Goal: Task Accomplishment & Management: Complete application form

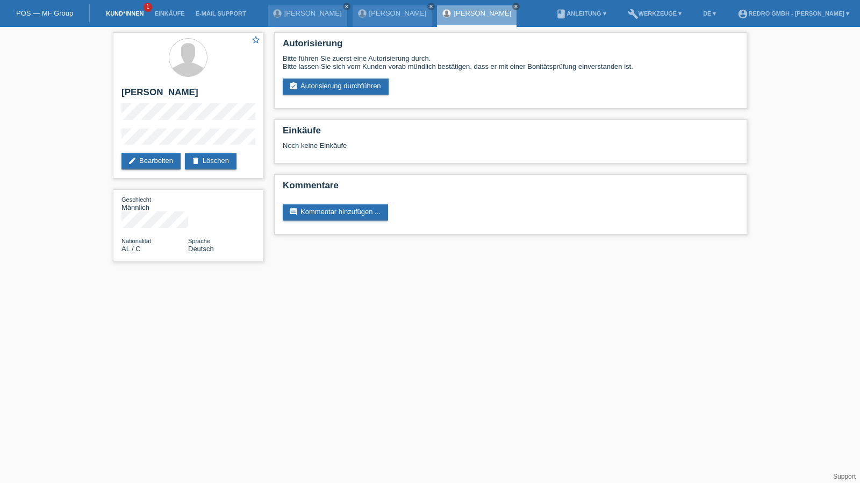
click at [125, 13] on link "Kund*innen" at bounding box center [125, 13] width 48 height 6
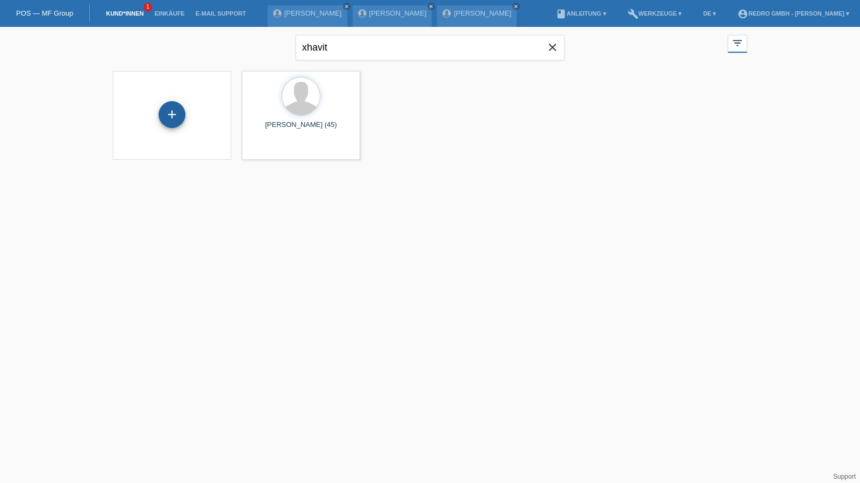
click at [182, 111] on div "+" at bounding box center [172, 114] width 26 height 18
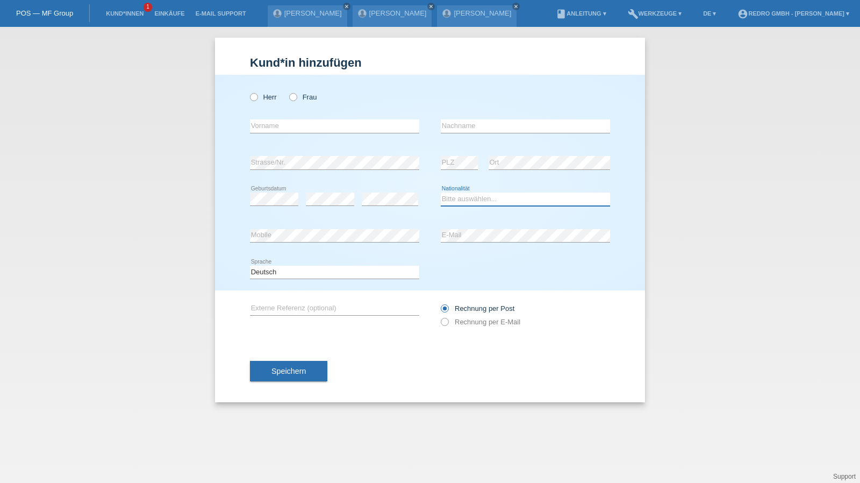
select select "CH"
click at [296, 371] on span "Speichern" at bounding box center [288, 371] width 34 height 9
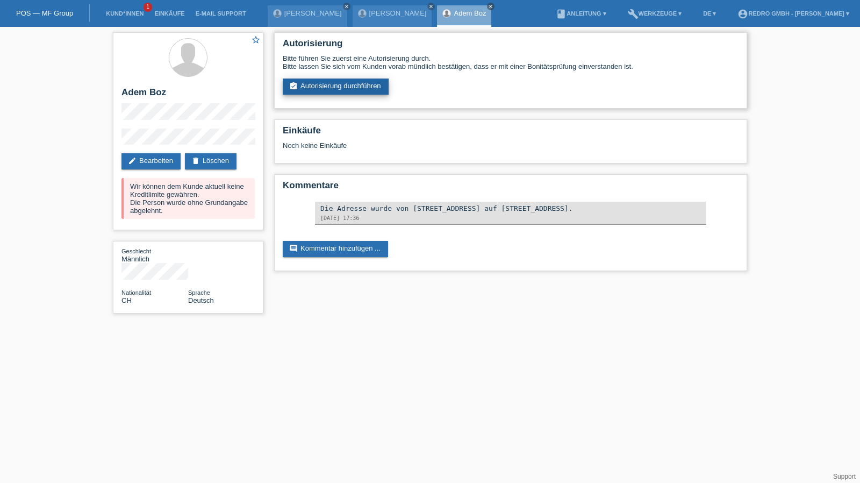
click at [343, 91] on link "assignment_turned_in Autorisierung durchführen" at bounding box center [336, 86] width 106 height 16
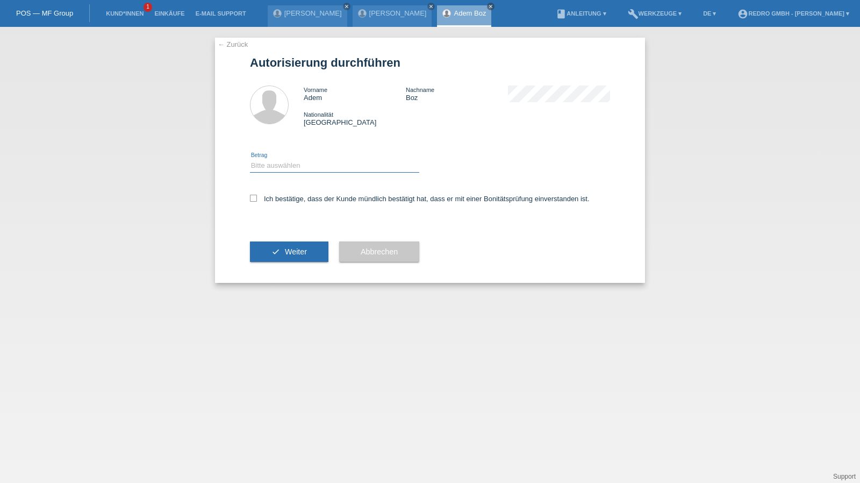
drag, startPoint x: 294, startPoint y: 163, endPoint x: 288, endPoint y: 170, distance: 9.2
click at [294, 163] on select "Bitte auswählen CHF 1.00 - CHF 499.00 CHF 500.00 - CHF 1'999.00 CHF 2'000.00 - …" at bounding box center [334, 165] width 169 height 13
select select "1"
click at [250, 159] on select "Bitte auswählen CHF 1.00 - CHF 499.00 CHF 500.00 - CHF 1'999.00 CHF 2'000.00 - …" at bounding box center [334, 165] width 169 height 13
click at [275, 200] on label "Ich bestätige, dass der Kunde mündlich bestätigt hat, dass er mit einer Bonität…" at bounding box center [420, 199] width 340 height 8
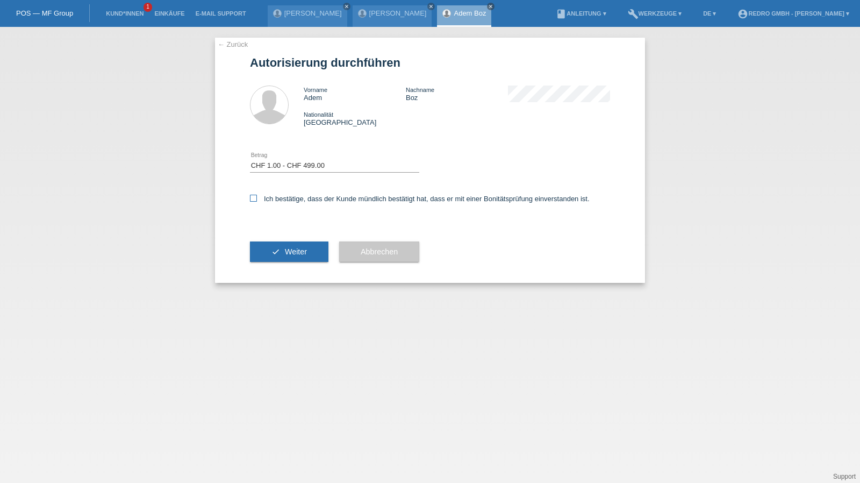
click at [257, 200] on input "Ich bestätige, dass der Kunde mündlich bestätigt hat, dass er mit einer Bonität…" at bounding box center [253, 198] width 7 height 7
checkbox input "true"
click at [273, 255] on icon "check" at bounding box center [275, 251] width 9 height 9
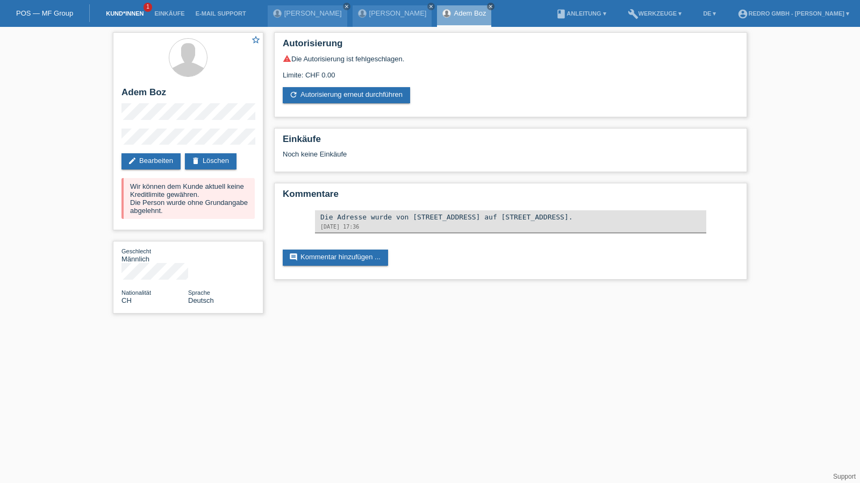
click at [139, 11] on link "Kund*innen" at bounding box center [125, 13] width 48 height 6
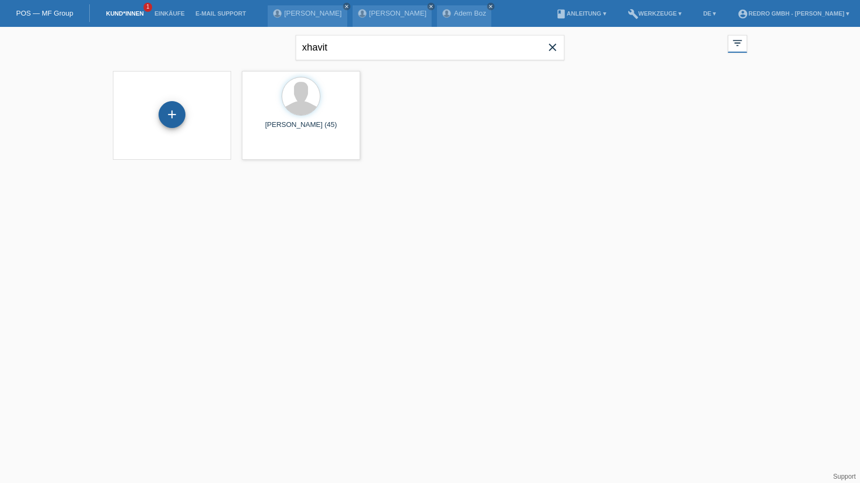
click at [172, 116] on div "+" at bounding box center [172, 114] width 27 height 27
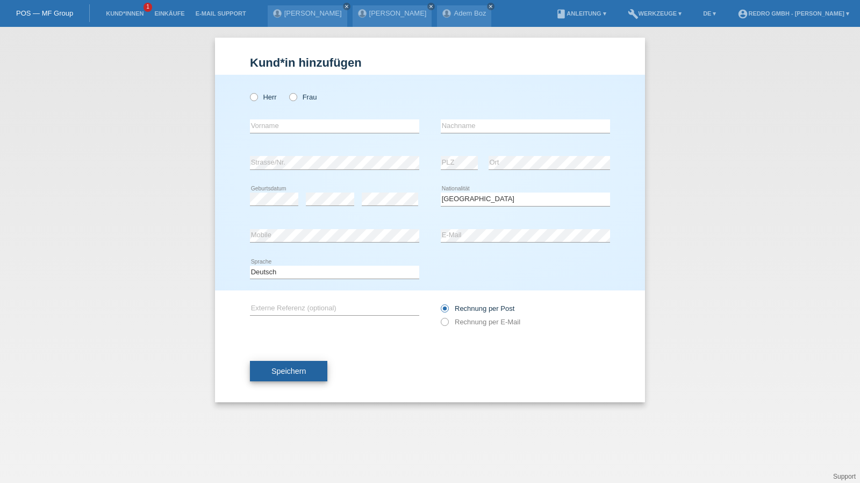
click at [298, 369] on span "Speichern" at bounding box center [288, 371] width 34 height 9
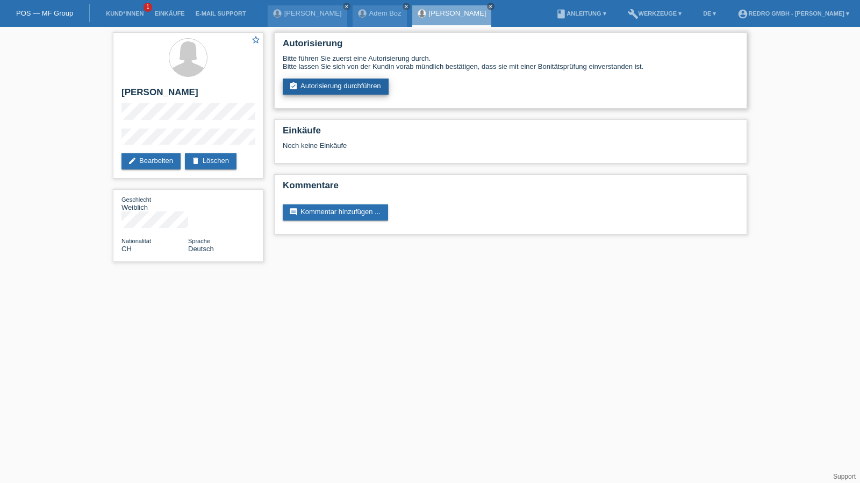
click at [330, 84] on link "assignment_turned_in Autorisierung durchführen" at bounding box center [336, 86] width 106 height 16
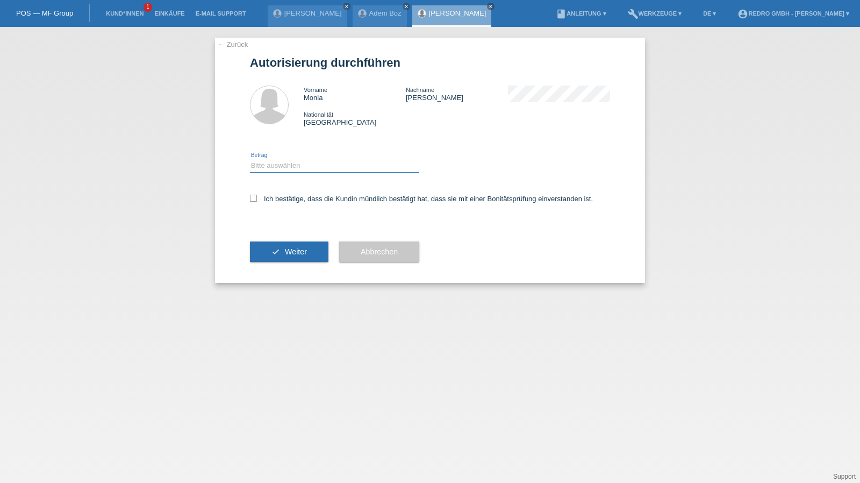
click at [292, 169] on select "Bitte auswählen CHF 1.00 - CHF 499.00 CHF 500.00 - CHF 1'999.00 CHF 2'000.00 - …" at bounding box center [334, 165] width 169 height 13
select select "1"
click at [250, 159] on select "Bitte auswählen CHF 1.00 - CHF 499.00 CHF 500.00 - CHF 1'999.00 CHF 2'000.00 - …" at bounding box center [334, 165] width 169 height 13
click at [277, 199] on label "Ich bestätige, dass die Kundin mündlich bestätigt hat, dass sie mit einer Bonit…" at bounding box center [421, 199] width 343 height 8
click at [257, 199] on input "Ich bestätige, dass die Kundin mündlich bestätigt hat, dass sie mit einer Bonit…" at bounding box center [253, 198] width 7 height 7
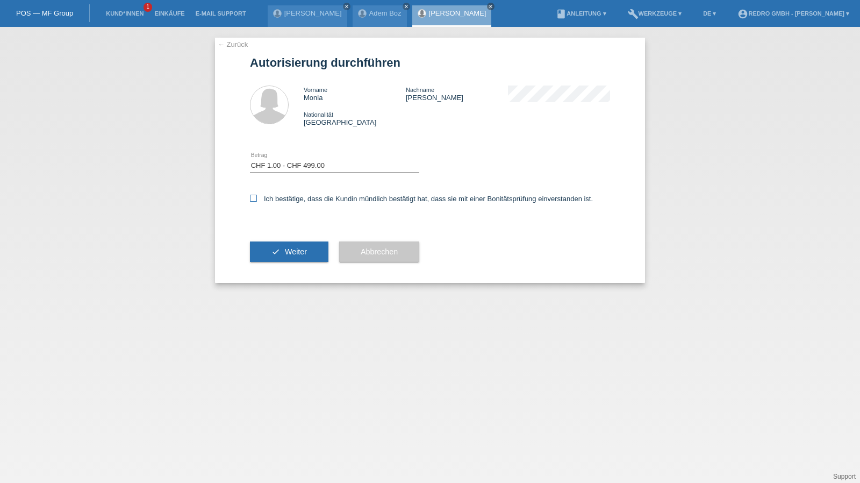
checkbox input "true"
click at [273, 245] on button "check Weiter" at bounding box center [289, 251] width 78 height 20
